Goal: Transaction & Acquisition: Purchase product/service

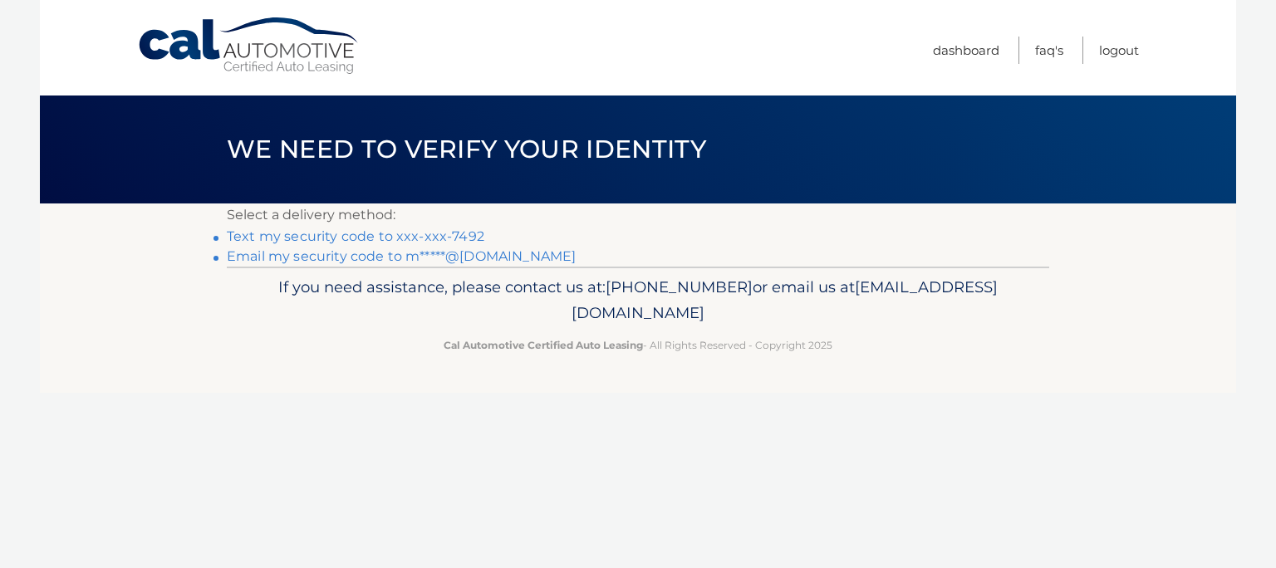
click at [243, 238] on link "Text my security code to xxx-xxx-7492" at bounding box center [356, 236] width 258 height 16
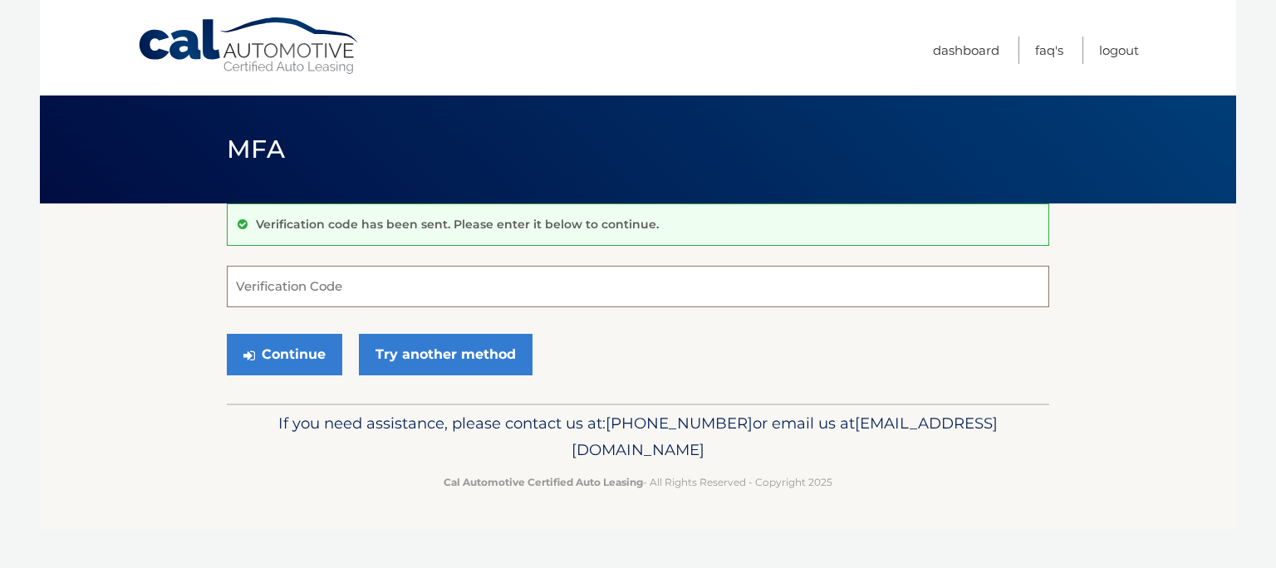
click at [347, 283] on input "Verification Code" at bounding box center [638, 287] width 823 height 42
type input "163222"
click at [276, 355] on button "Continue" at bounding box center [284, 355] width 115 height 42
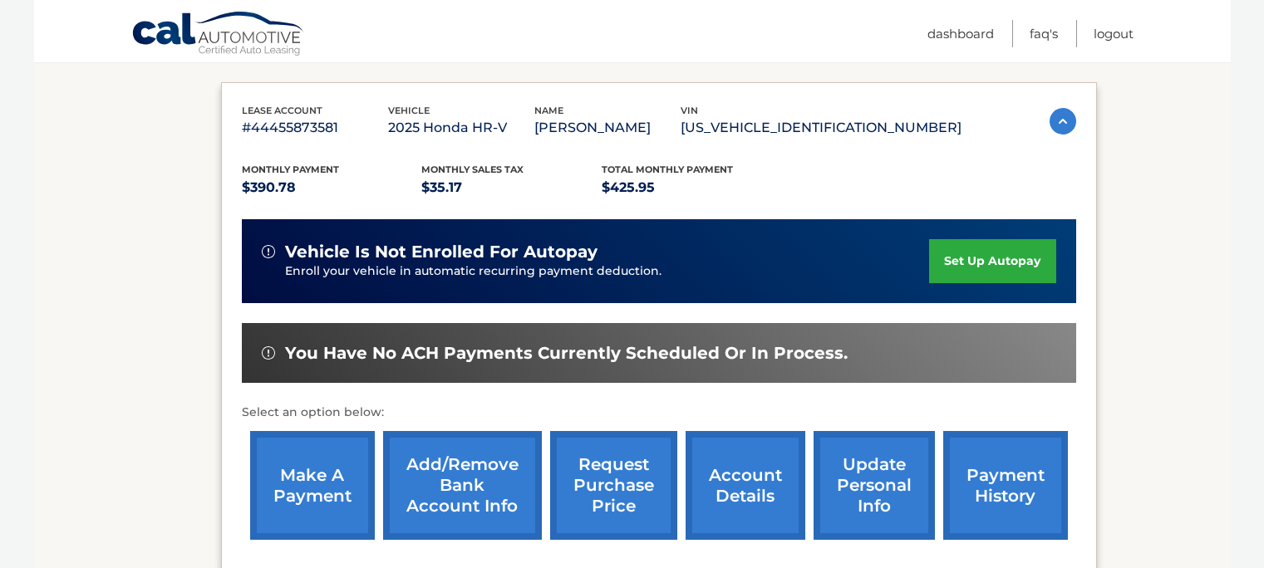
scroll to position [281, 0]
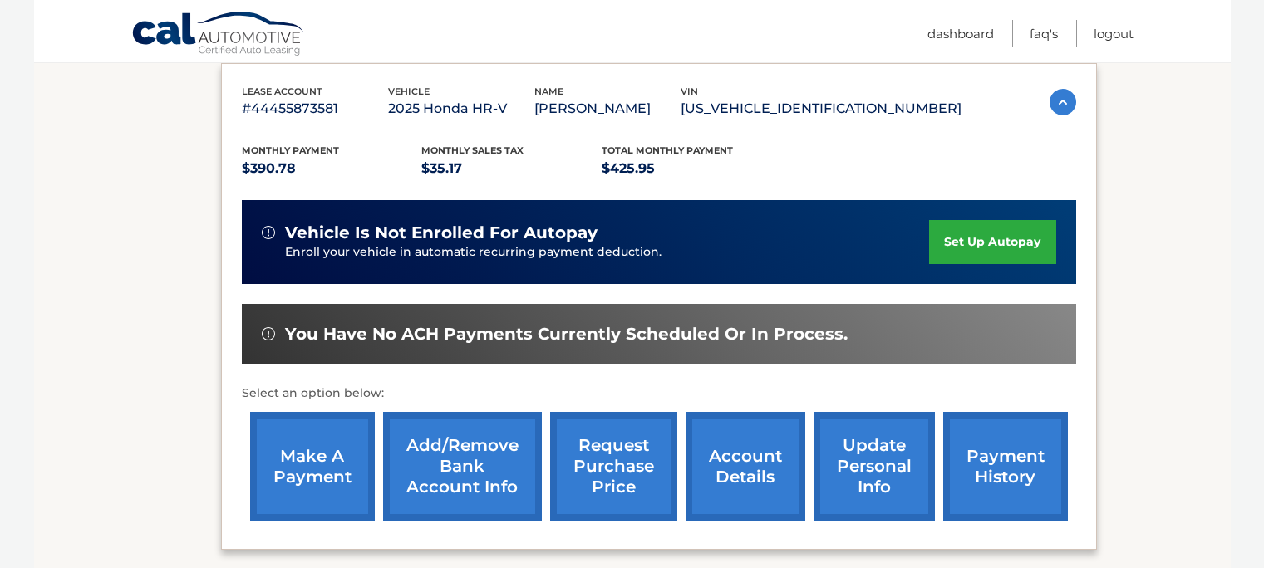
click at [325, 460] on link "make a payment" at bounding box center [312, 466] width 125 height 109
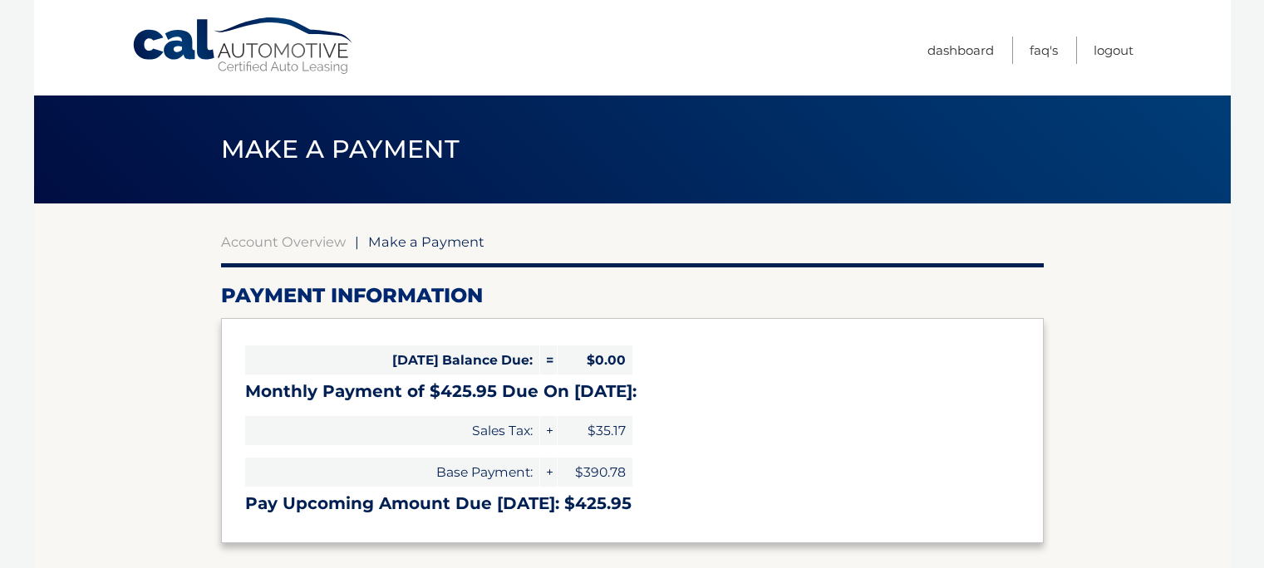
select select "MzgyMjk0MjctNGIxNC00ZTE4LTgzM2EtNDM1Zjc4ODBjZjVh"
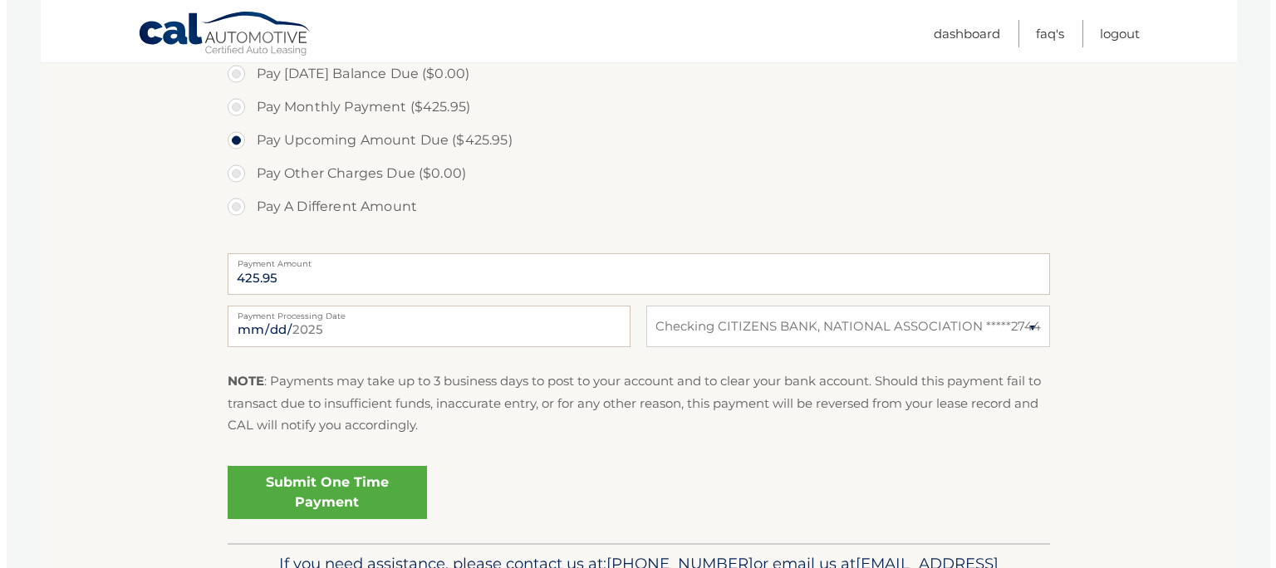
scroll to position [525, 0]
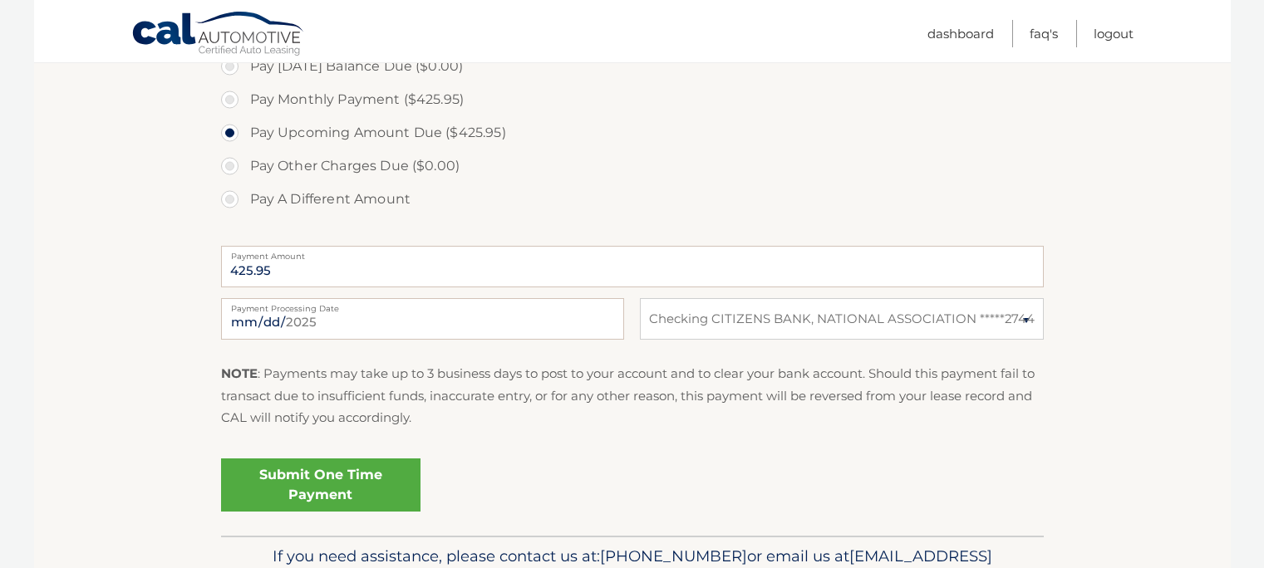
click at [322, 477] on link "Submit One Time Payment" at bounding box center [320, 485] width 199 height 53
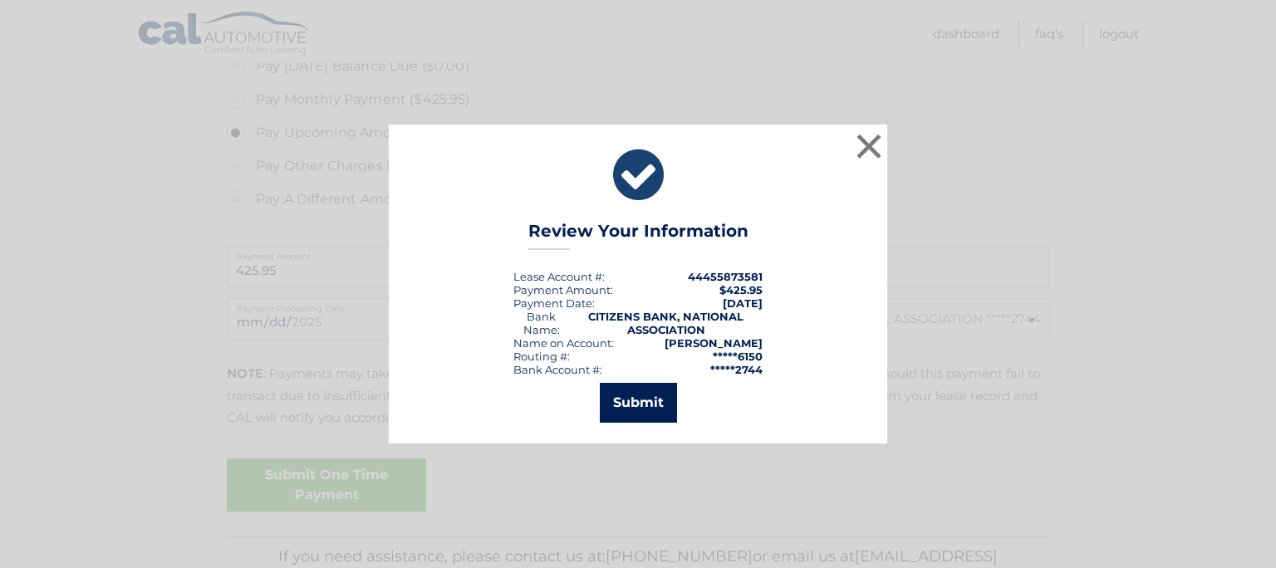
click at [650, 393] on button "Submit" at bounding box center [638, 403] width 77 height 40
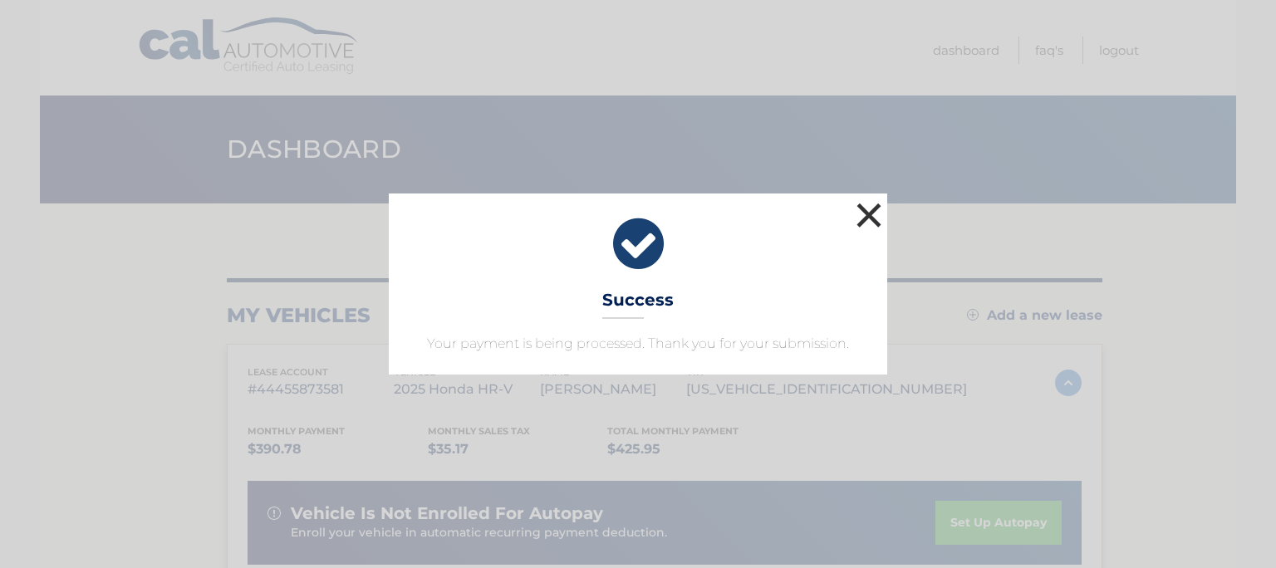
click at [866, 210] on button "×" at bounding box center [868, 215] width 33 height 33
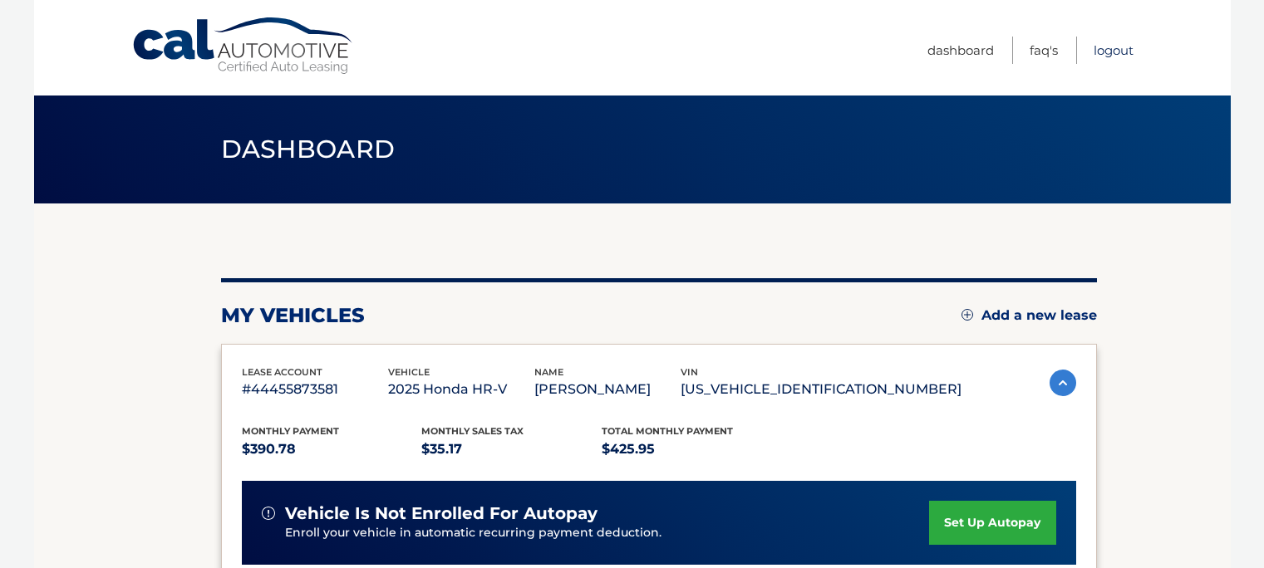
click at [1104, 51] on link "Logout" at bounding box center [1113, 50] width 40 height 27
